Goal: Transaction & Acquisition: Obtain resource

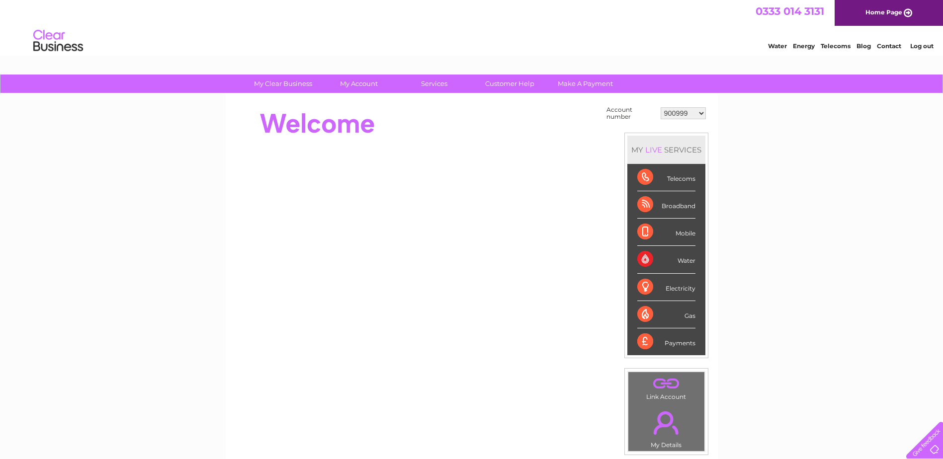
click at [688, 114] on select "900999 901003 901007 966182 1144869 30283575 30319694" at bounding box center [683, 113] width 45 height 12
select select "30283575"
click at [661, 107] on select "900999 901003 901007 966182 1144869 30283575 30319694" at bounding box center [683, 113] width 45 height 12
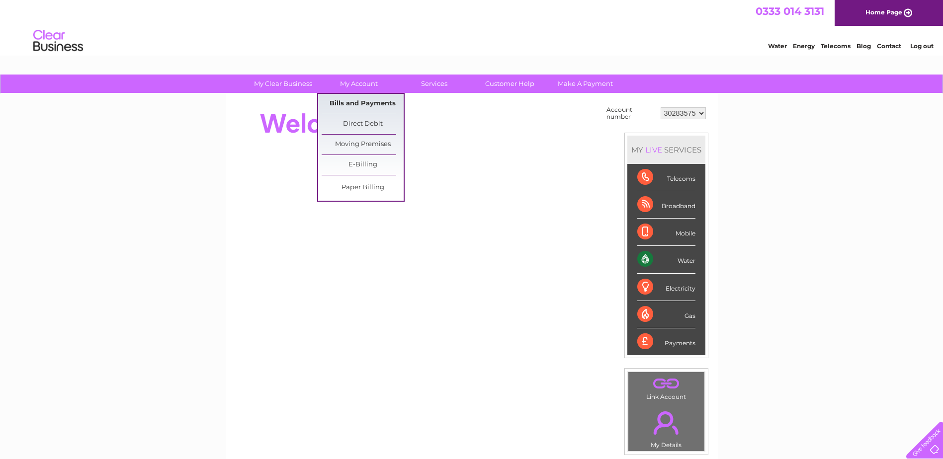
click at [358, 96] on link "Bills and Payments" at bounding box center [363, 104] width 82 height 20
click at [350, 101] on link "Bills and Payments" at bounding box center [363, 104] width 82 height 20
click at [362, 94] on link "Bills and Payments" at bounding box center [363, 104] width 82 height 20
click at [369, 99] on link "Bills and Payments" at bounding box center [363, 104] width 82 height 20
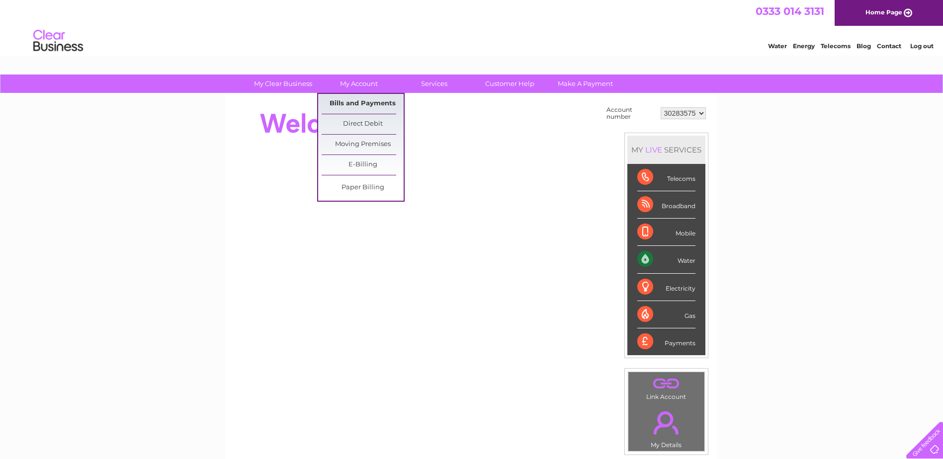
click at [359, 109] on link "Bills and Payments" at bounding box center [363, 104] width 82 height 20
click at [359, 105] on link "Bills and Payments" at bounding box center [363, 104] width 82 height 20
click at [356, 98] on link "Bills and Payments" at bounding box center [363, 104] width 82 height 20
click at [364, 102] on link "Bills and Payments" at bounding box center [363, 104] width 82 height 20
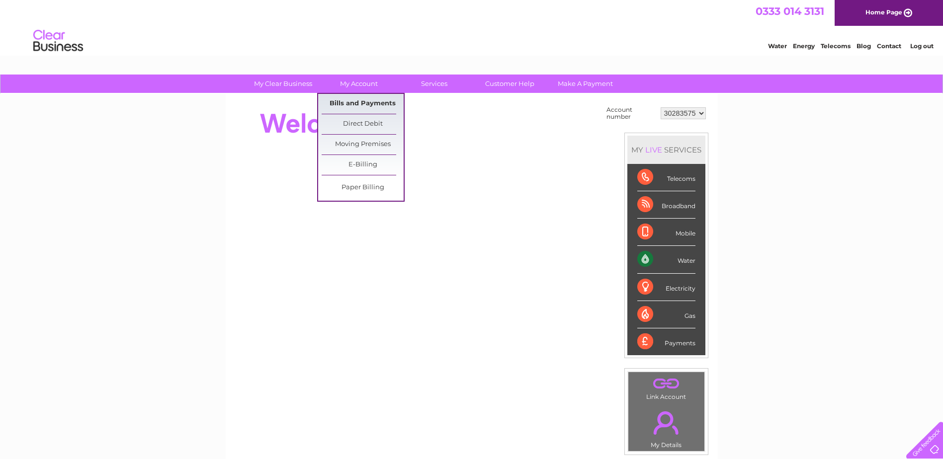
click at [365, 102] on link "Bills and Payments" at bounding box center [363, 104] width 82 height 20
click at [382, 103] on link "Bills and Payments" at bounding box center [363, 104] width 82 height 20
click at [382, 102] on link "Bills and Payments" at bounding box center [363, 104] width 82 height 20
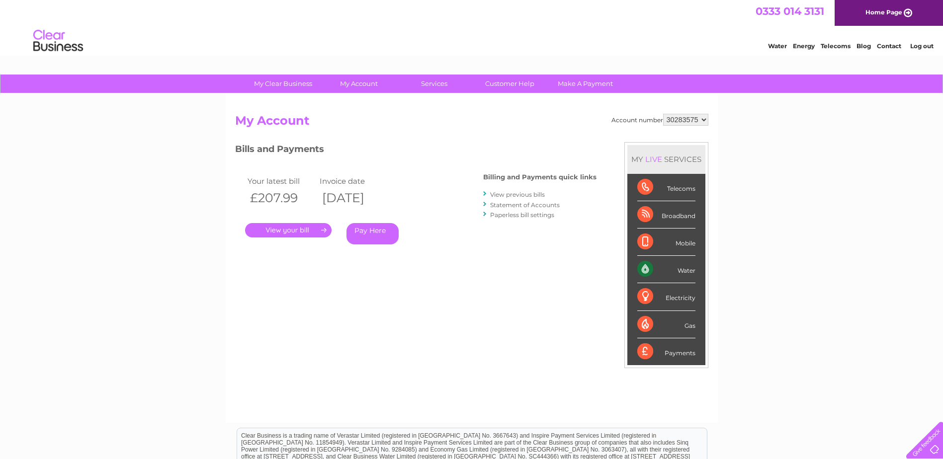
click at [509, 195] on link "View previous bills" at bounding box center [517, 194] width 55 height 7
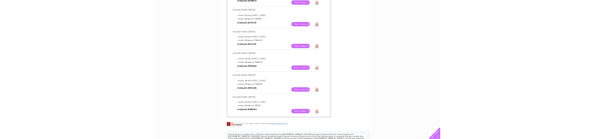
scroll to position [597, 0]
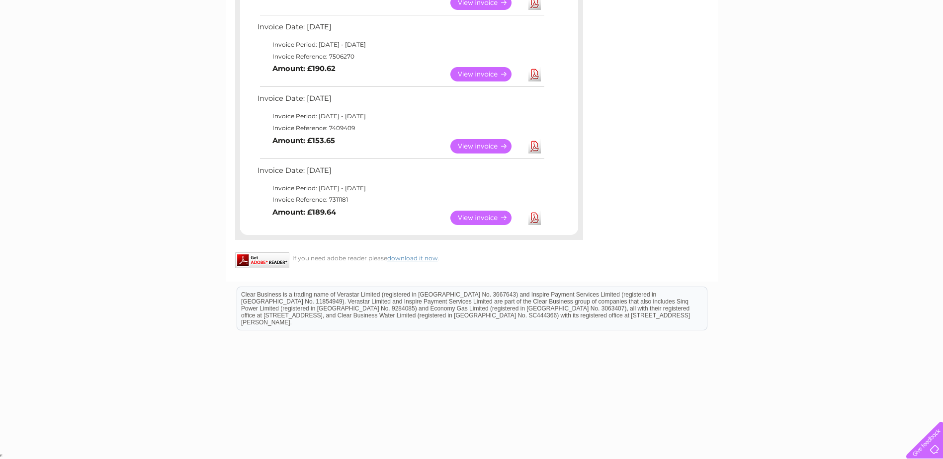
click at [338, 197] on td "Invoice Reference: 7311181" at bounding box center [400, 200] width 291 height 12
copy td "7311181"
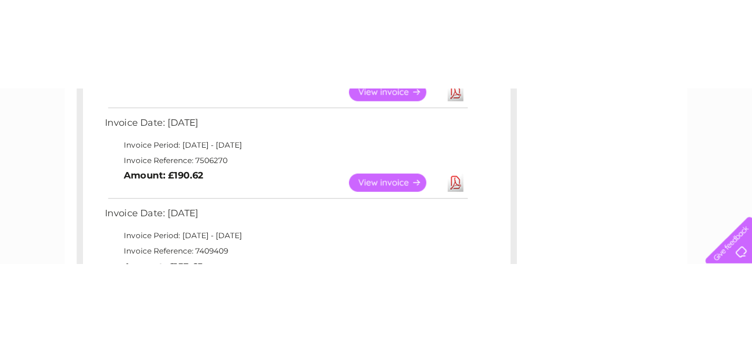
scroll to position [597, 0]
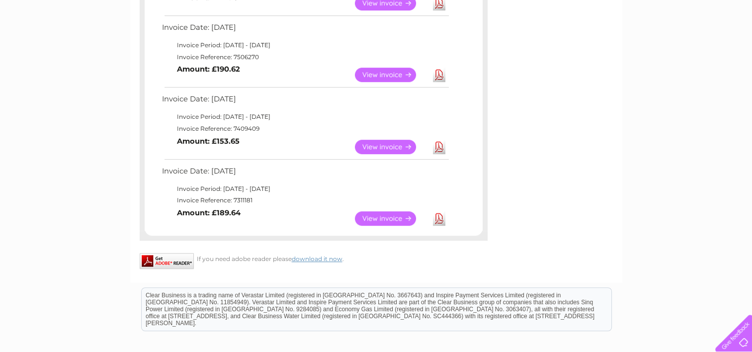
click at [248, 128] on td "Invoice Reference: 7409409" at bounding box center [305, 129] width 291 height 12
copy td "7409409"
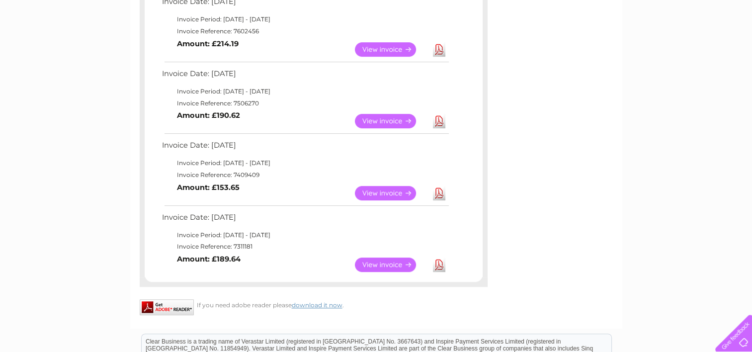
scroll to position [447, 0]
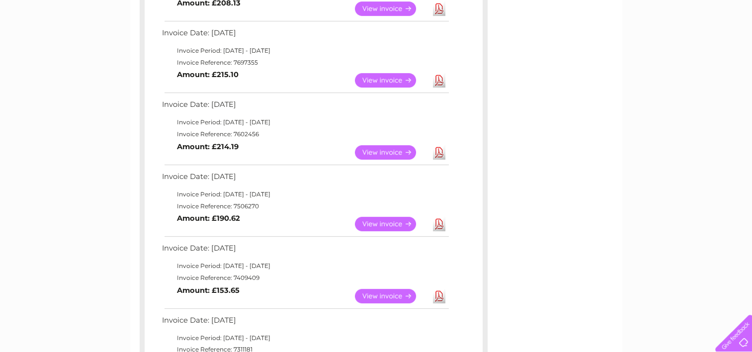
click at [244, 202] on td "Invoice Reference: 7506270" at bounding box center [305, 206] width 291 height 12
copy td "7506270"
click at [240, 129] on td "Invoice Reference: 7602456" at bounding box center [305, 134] width 291 height 12
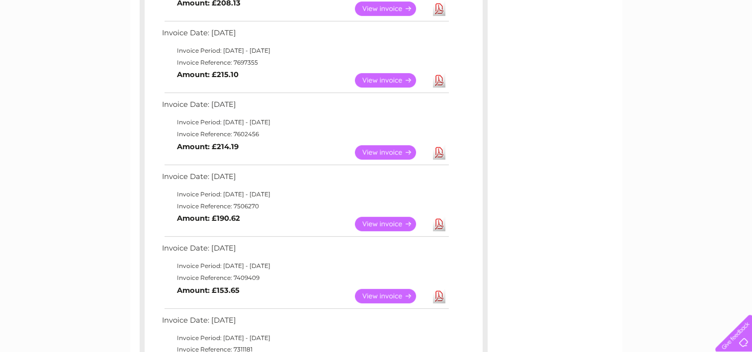
copy td "7602456"
click at [238, 62] on td "Invoice Reference: 7697355" at bounding box center [305, 63] width 291 height 12
copy td "7697355"
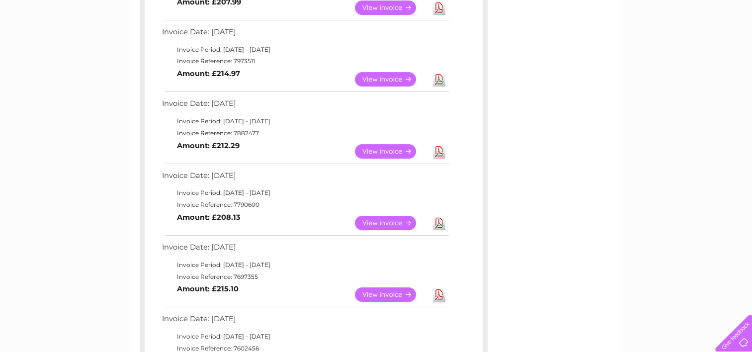
scroll to position [249, 0]
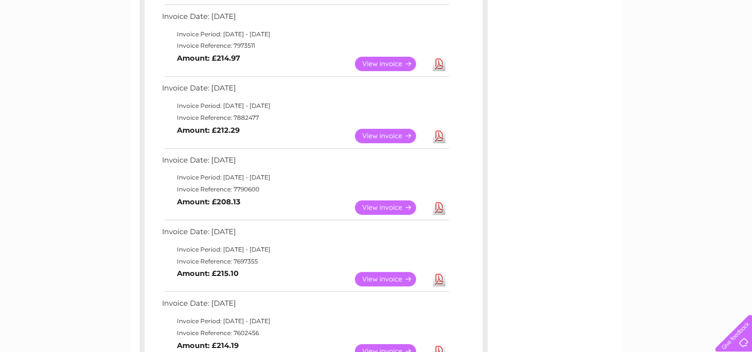
click at [244, 190] on td "Invoice Reference: 7790600" at bounding box center [305, 189] width 291 height 12
copy td "7790600"
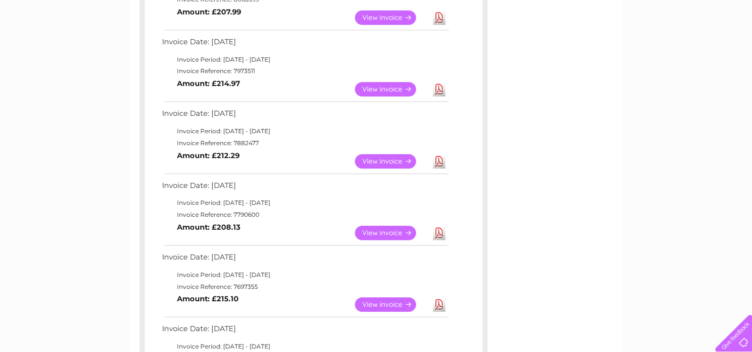
scroll to position [199, 0]
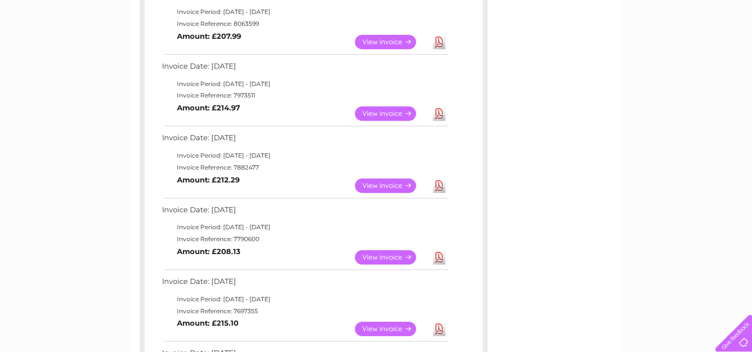
click at [238, 163] on td "Invoice Reference: 7882477" at bounding box center [305, 168] width 291 height 12
copy td "7882477"
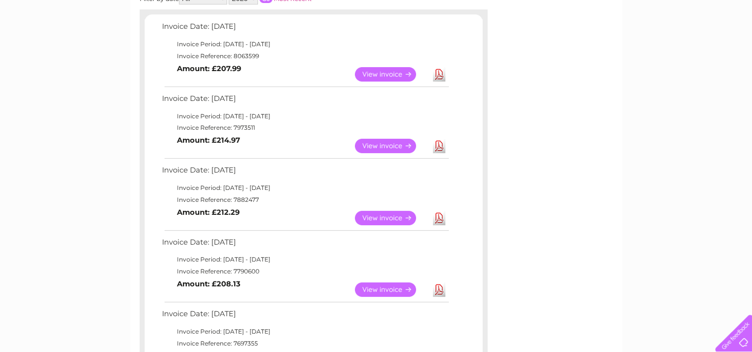
scroll to position [149, 0]
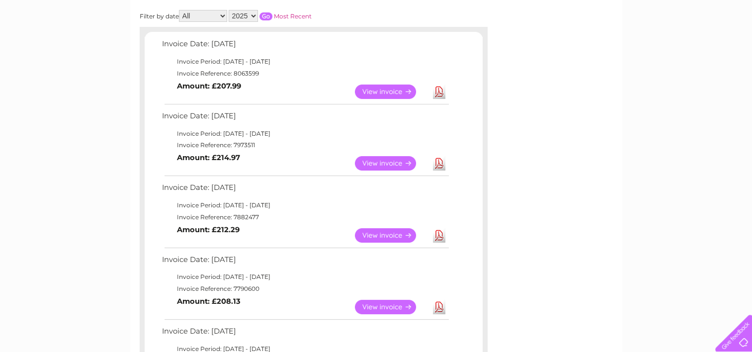
click at [240, 140] on td "Invoice Reference: 7973511" at bounding box center [305, 145] width 291 height 12
copy td "7973511"
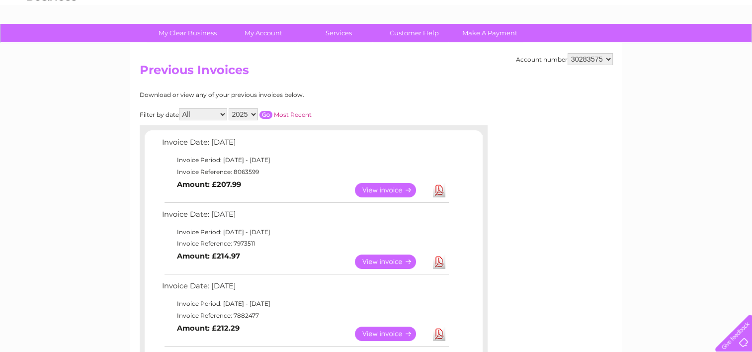
scroll to position [50, 0]
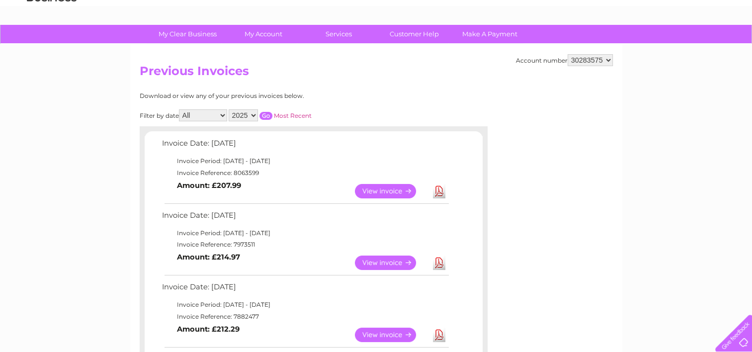
click at [248, 173] on td "Invoice Reference: 8063599" at bounding box center [305, 173] width 291 height 12
copy td "8063599"
click at [239, 243] on td "Invoice Reference: 7973511" at bounding box center [305, 245] width 291 height 12
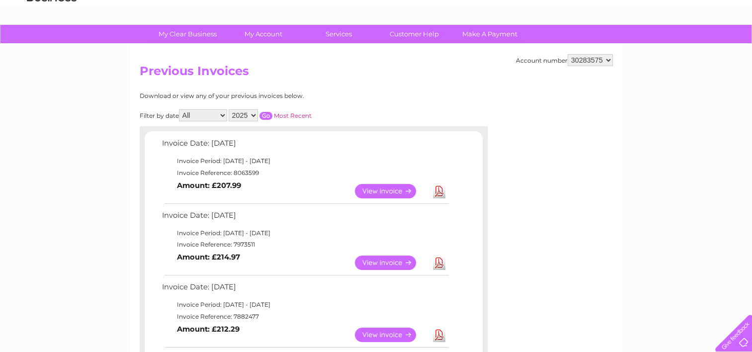
copy td "7973511"
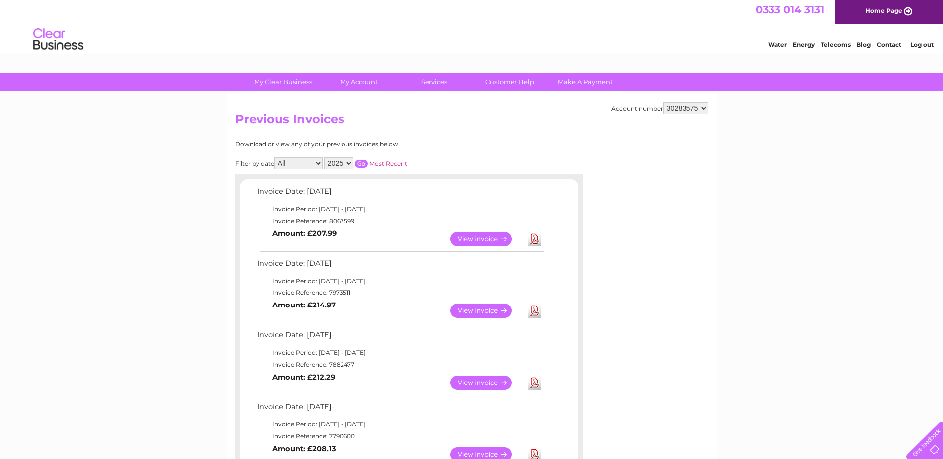
scroll to position [0, 0]
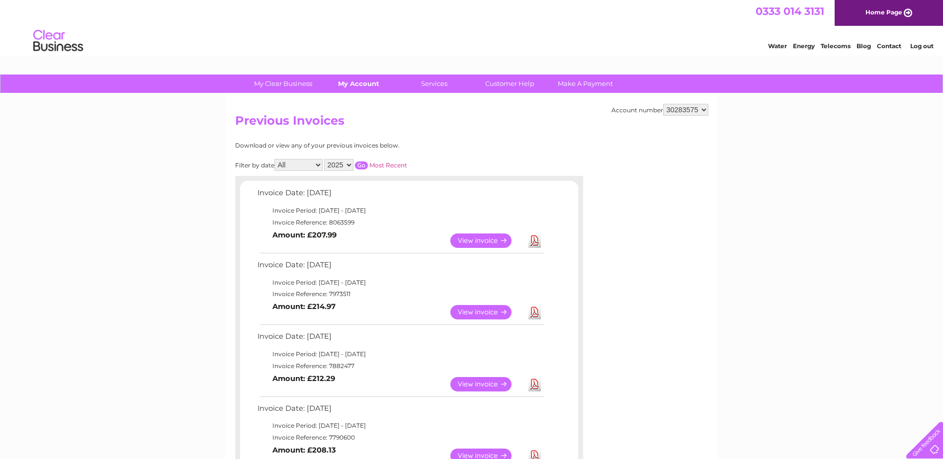
click at [343, 90] on link "My Account" at bounding box center [359, 84] width 82 height 18
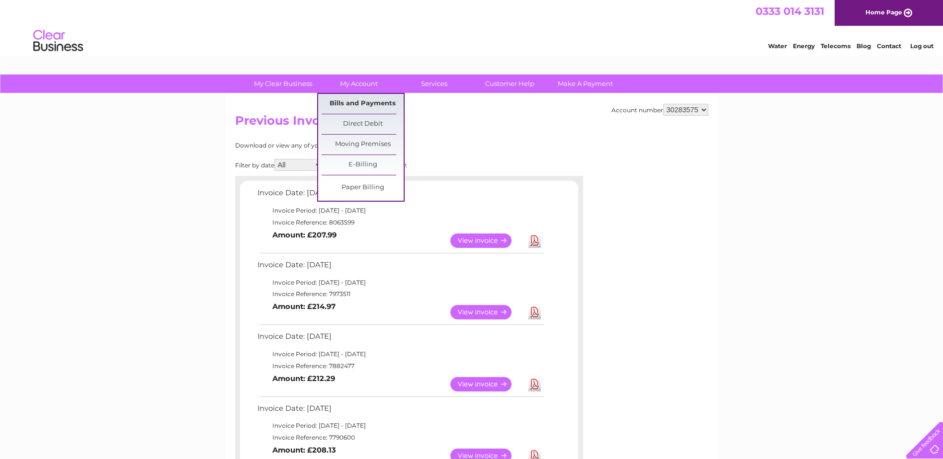
click at [356, 103] on link "Bills and Payments" at bounding box center [363, 104] width 82 height 20
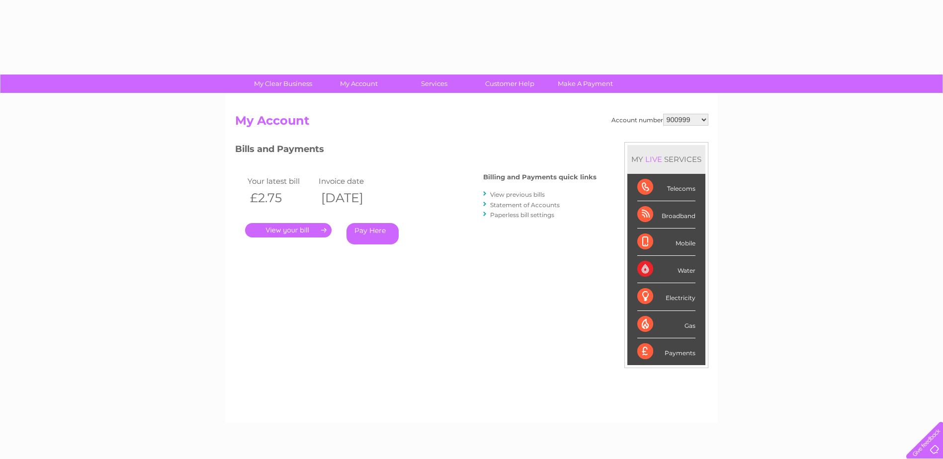
click at [514, 200] on li "Statement of Accounts" at bounding box center [539, 205] width 113 height 10
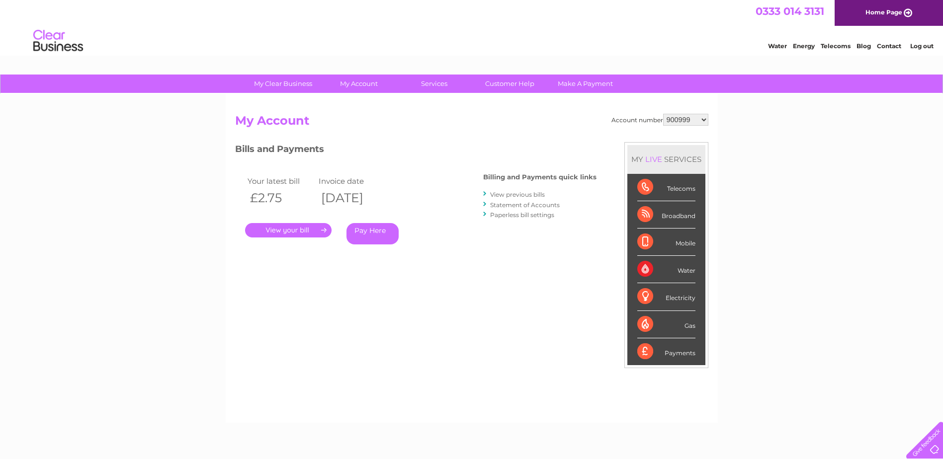
click at [514, 206] on link "Statement of Accounts" at bounding box center [525, 204] width 70 height 7
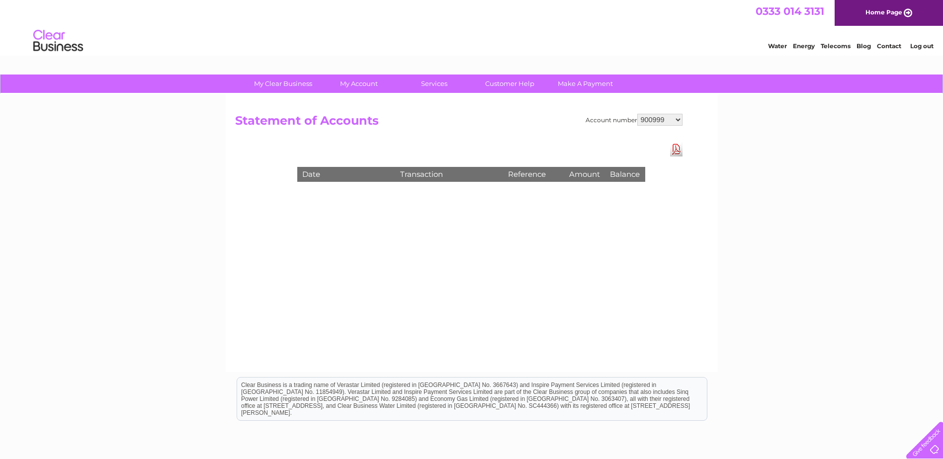
click at [649, 120] on select "900999 901003 901007 966182 1144869 30283575 30319694" at bounding box center [659, 120] width 45 height 12
select select "30283575"
click at [637, 114] on select "900999 901003 901007 966182 1144869 30283575 30319694" at bounding box center [659, 120] width 45 height 12
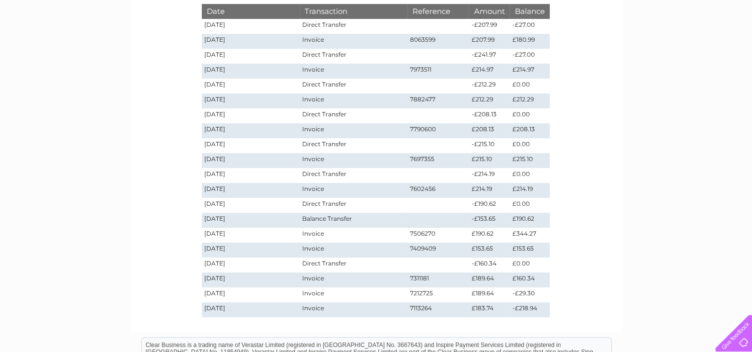
scroll to position [64, 0]
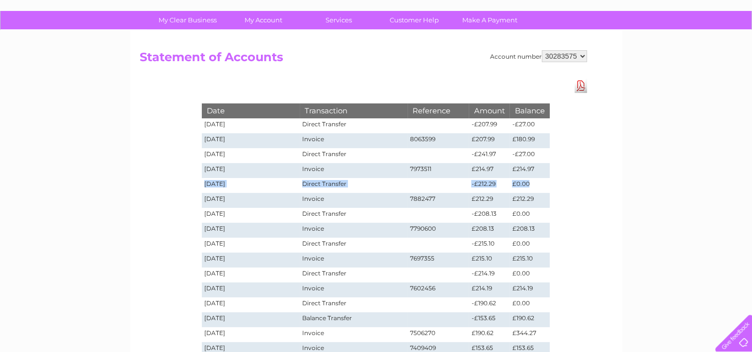
drag, startPoint x: 531, startPoint y: 183, endPoint x: 204, endPoint y: 190, distance: 327.2
click at [204, 190] on tr "[DATE] Direct Transfer -£212.29 £0.00" at bounding box center [376, 185] width 348 height 15
click at [419, 167] on td "7973511" at bounding box center [439, 170] width 62 height 15
copy td "7973511"
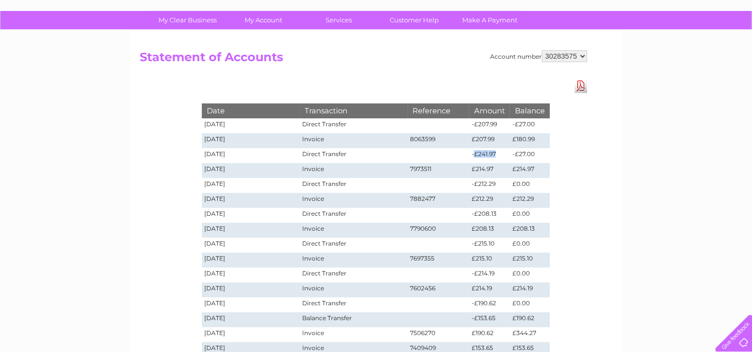
drag, startPoint x: 473, startPoint y: 155, endPoint x: 497, endPoint y: 155, distance: 23.4
click at [497, 155] on td "-£241.97" at bounding box center [489, 155] width 41 height 15
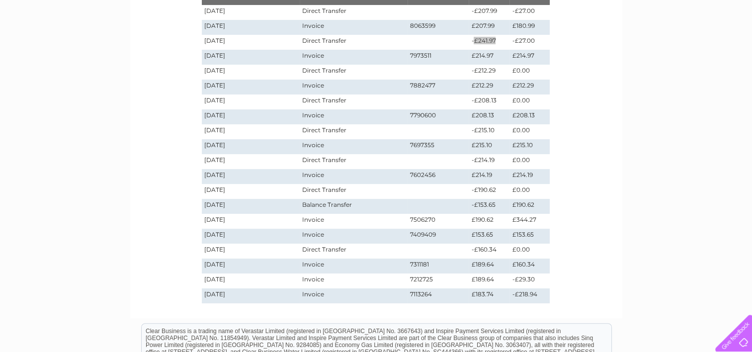
scroll to position [163, 0]
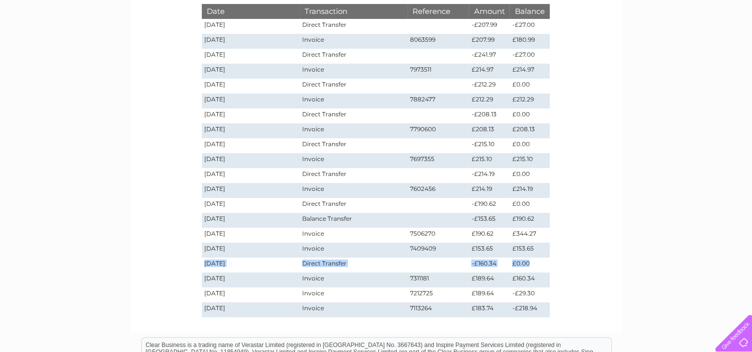
drag, startPoint x: 533, startPoint y: 262, endPoint x: 201, endPoint y: 268, distance: 332.7
click at [202, 268] on tr "[DATE] Direct Transfer -£160.34 £0.00" at bounding box center [376, 265] width 348 height 15
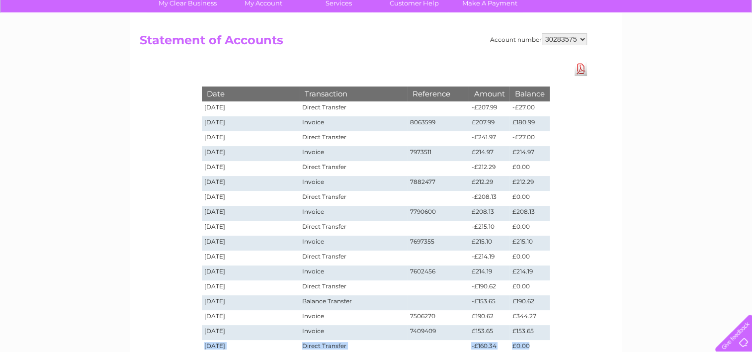
scroll to position [64, 0]
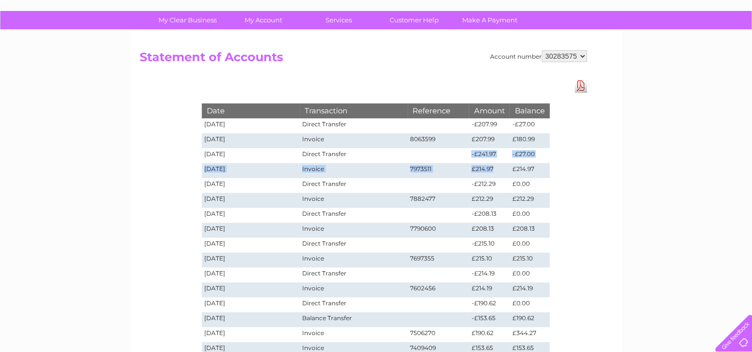
drag, startPoint x: 491, startPoint y: 169, endPoint x: 461, endPoint y: 157, distance: 32.3
click at [461, 157] on tbody "Date Transaction Reference Amount Balance [DATE] Direct Transfer -£207.99 -£27.…" at bounding box center [376, 259] width 348 height 313
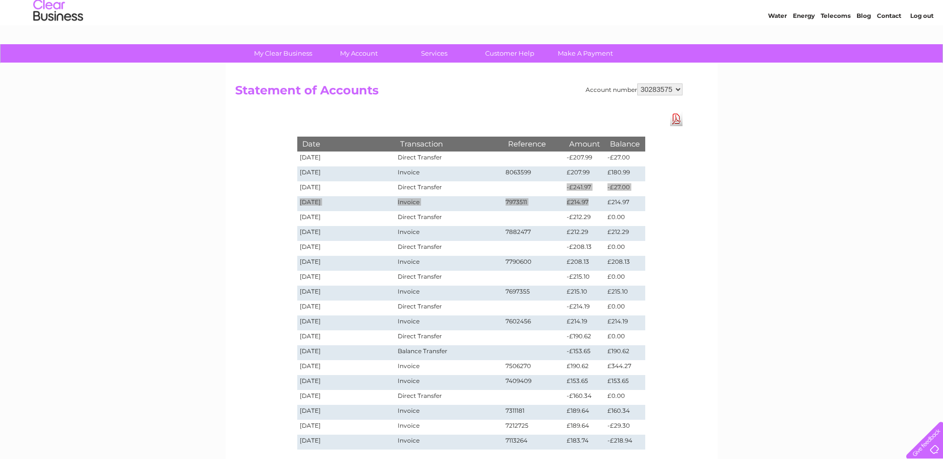
scroll to position [14, 0]
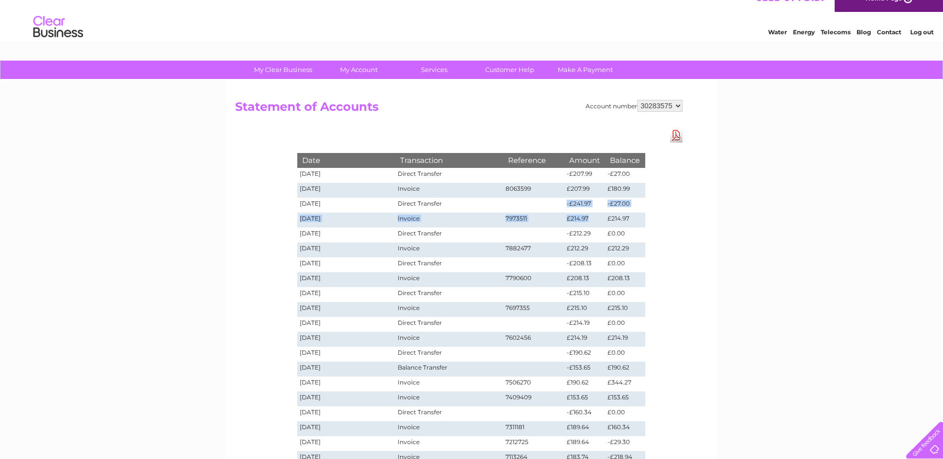
click at [675, 139] on link "Download Pdf" at bounding box center [676, 135] width 12 height 14
